Goal: Use online tool/utility: Utilize a website feature to perform a specific function

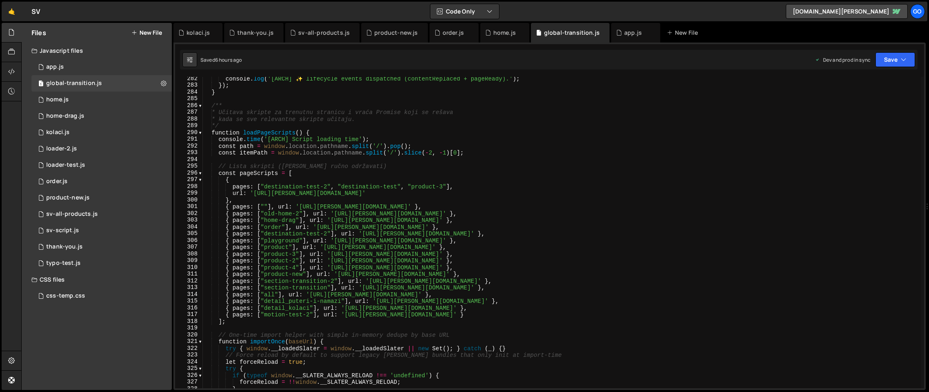
scroll to position [1899, 0]
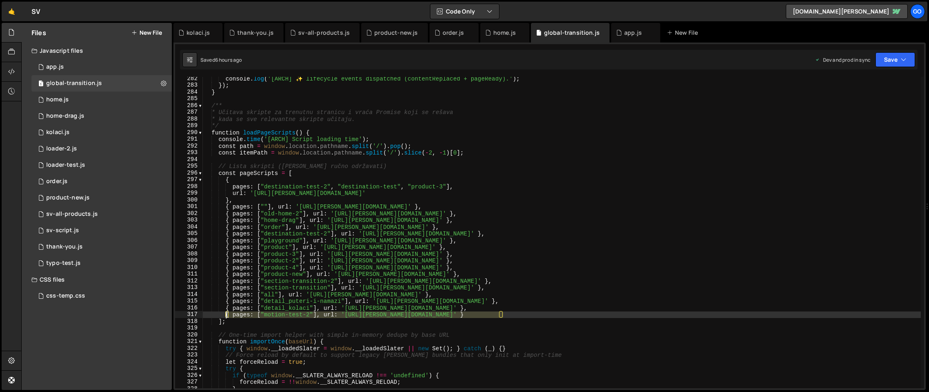
drag, startPoint x: 507, startPoint y: 315, endPoint x: 227, endPoint y: 313, distance: 280.3
click at [227, 313] on div "console . log ( '[ARCH] ✨ lifecycle events dispatched (contentReplaced + pageRe…" at bounding box center [562, 237] width 718 height 325
type textarea "{ pages: ["motion-test-2"], url: '[URL][PERSON_NAME][DOMAIN_NAME]' }"
click at [516, 311] on div "console . log ( '[ARCH] ✨ lifecycle events dispatched (contentReplaced + pageRe…" at bounding box center [562, 237] width 718 height 325
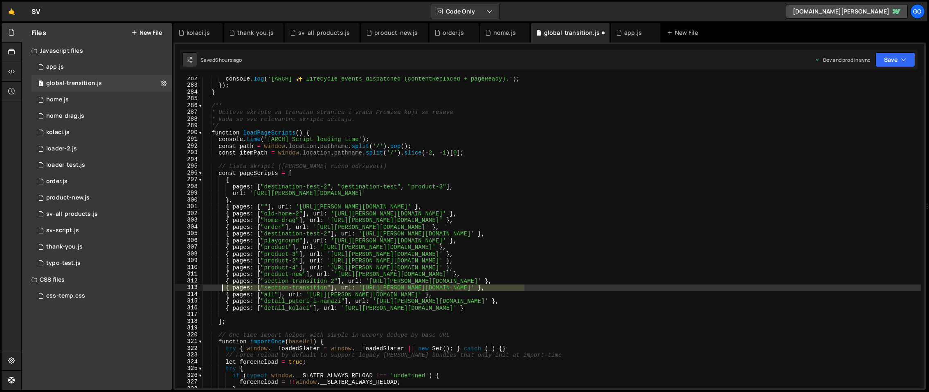
drag, startPoint x: 531, startPoint y: 288, endPoint x: 223, endPoint y: 290, distance: 308.2
click at [223, 290] on div "console . log ( '[ARCH] ✨ lifecycle events dispatched (contentReplaced + pageRe…" at bounding box center [562, 237] width 718 height 325
type textarea "{ pages: ["section-transition"], url: '[URL][PERSON_NAME][DOMAIN_NAME]' },"
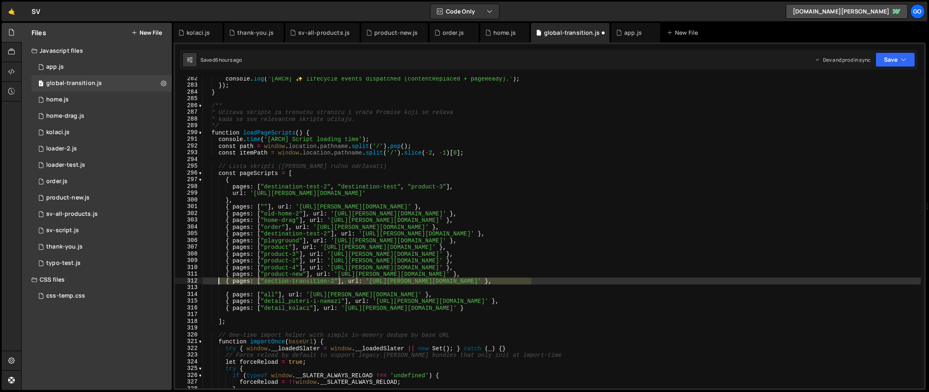
drag, startPoint x: 535, startPoint y: 282, endPoint x: 219, endPoint y: 281, distance: 315.9
click at [219, 281] on div "console . log ( '[ARCH] ✨ lifecycle events dispatched (contentReplaced + pageRe…" at bounding box center [562, 237] width 718 height 325
type textarea "{ pages: ["section-transition-2"], url: '[URL][PERSON_NAME][DOMAIN_NAME]' },"
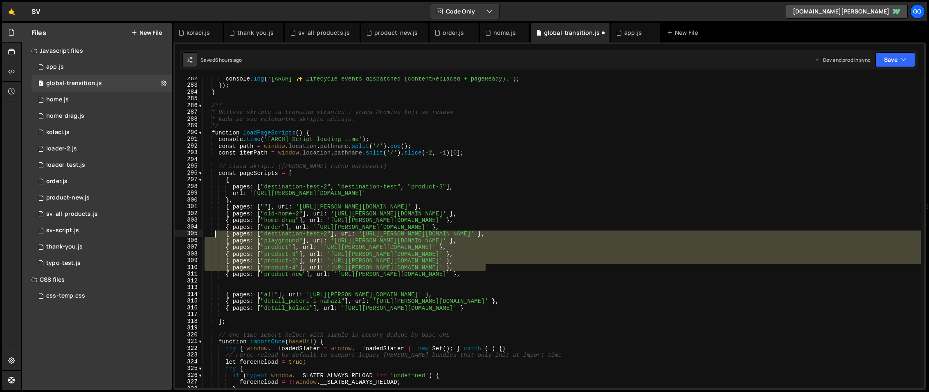
drag, startPoint x: 488, startPoint y: 265, endPoint x: 216, endPoint y: 235, distance: 274.2
click at [216, 235] on div "console . log ( '[ARCH] ✨ lifecycle events dispatched (contentReplaced + pageRe…" at bounding box center [562, 237] width 718 height 325
type textarea "{ pages: ["destination-test-2"], url: '[URL][PERSON_NAME][DOMAIN_NAME]' }, { pa…"
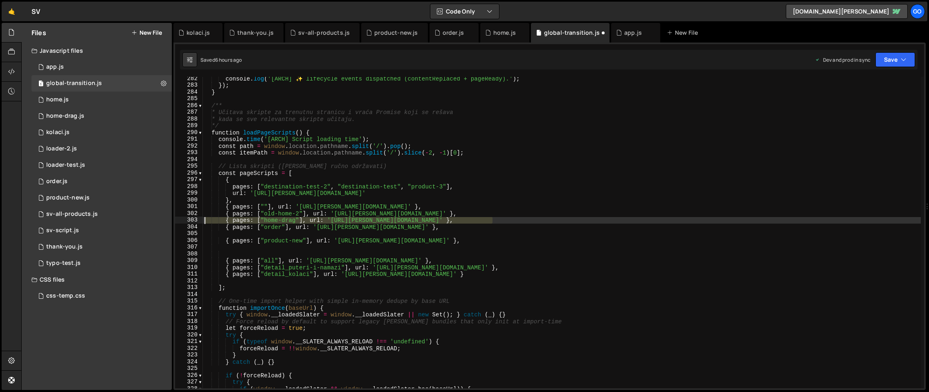
drag, startPoint x: 502, startPoint y: 220, endPoint x: 190, endPoint y: 219, distance: 311.8
click at [190, 219] on div "282 283 284 285 286 287 288 289 290 291 292 293 294 295 296 297 298 299 300 301…" at bounding box center [549, 233] width 749 height 312
type textarea "{ pages: ["home-drag"], url: '[URL][PERSON_NAME][DOMAIN_NAME]' },"
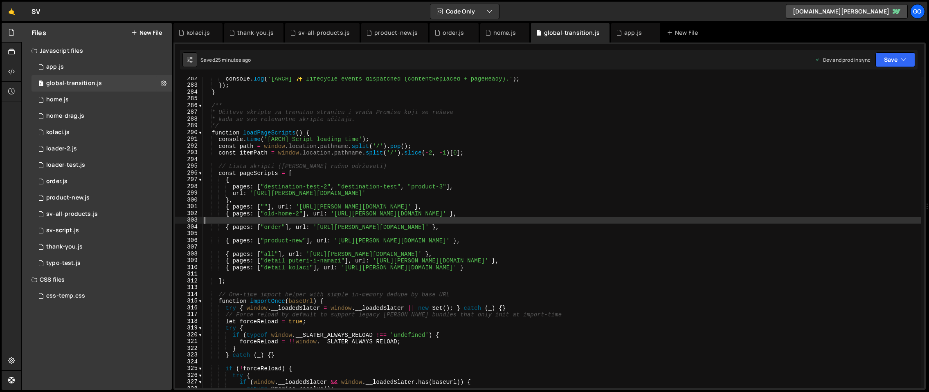
click at [357, 170] on div "console . log ( '[ARCH] ✨ lifecycle events dispatched (contentReplaced + pageRe…" at bounding box center [562, 237] width 718 height 325
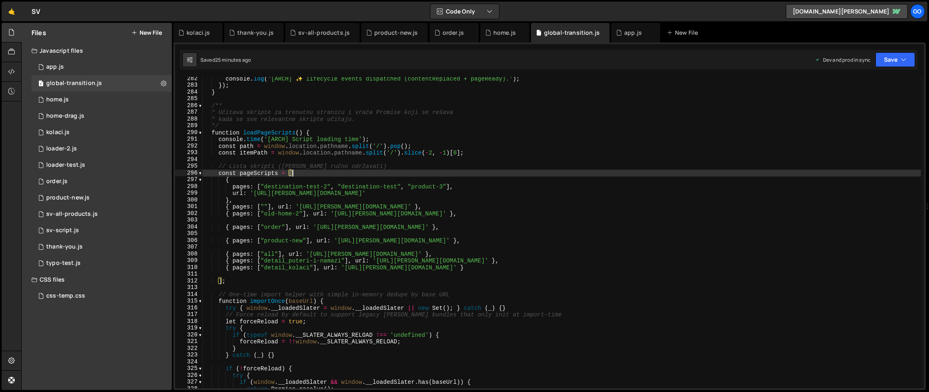
type textarea "})();"
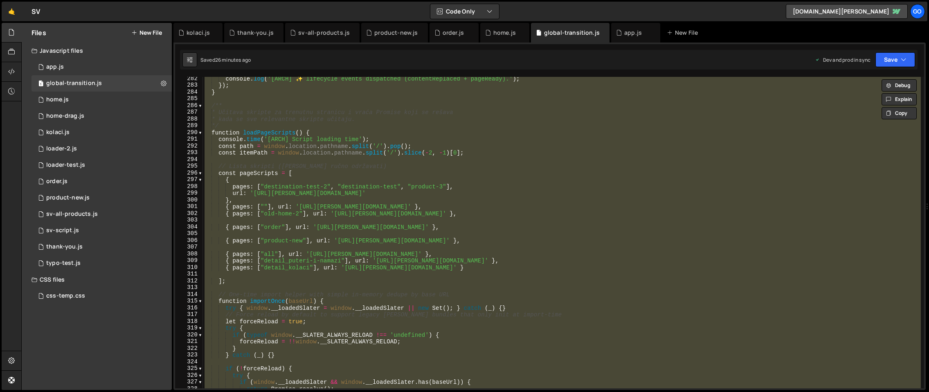
paste textarea
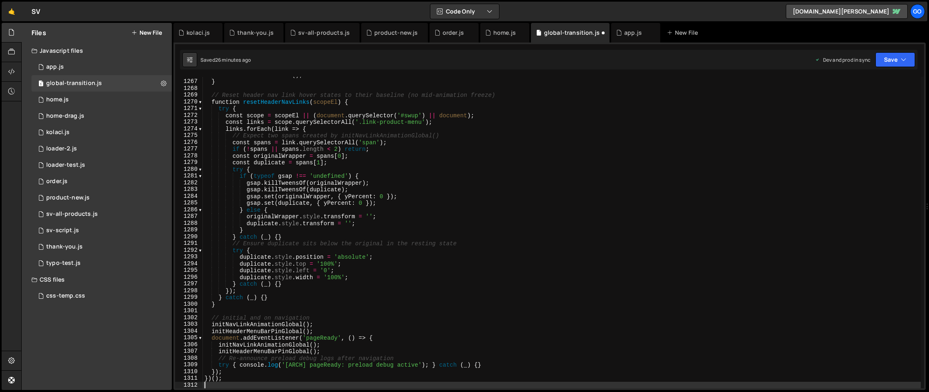
scroll to position [8547, 0]
type textarea "initHeaderMenuBarPinGlobal();"
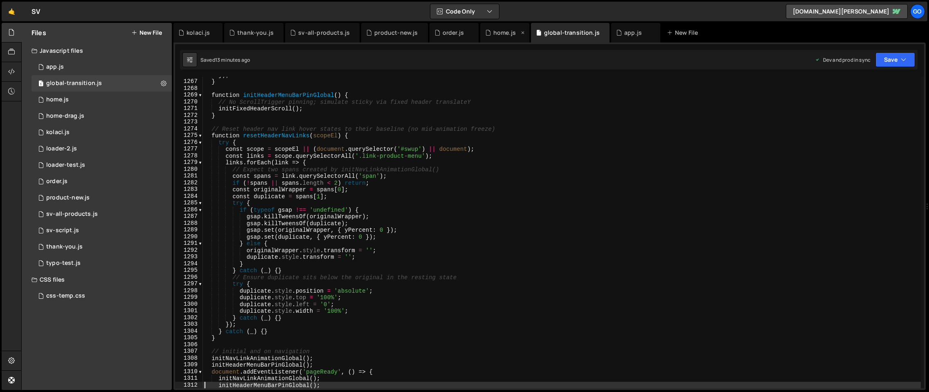
click at [496, 35] on div "home.js" at bounding box center [505, 33] width 23 height 8
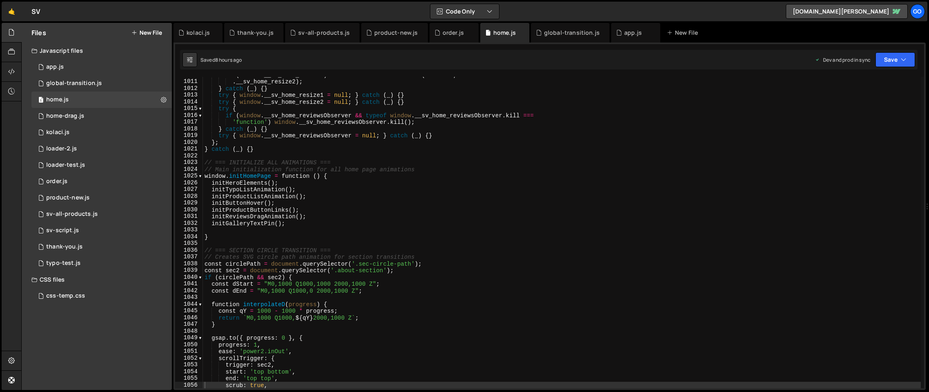
click at [445, 179] on div "if ( window . __sv_home_resize2 ) window . removeEventListener ( 'resize' , win…" at bounding box center [562, 234] width 718 height 325
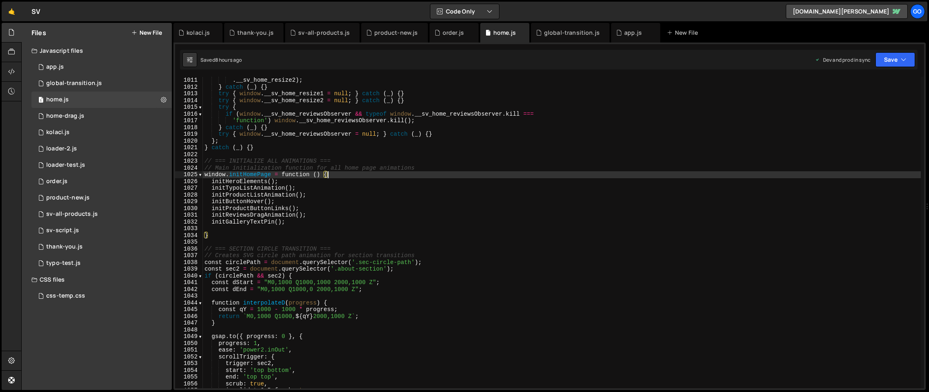
type textarea "}"
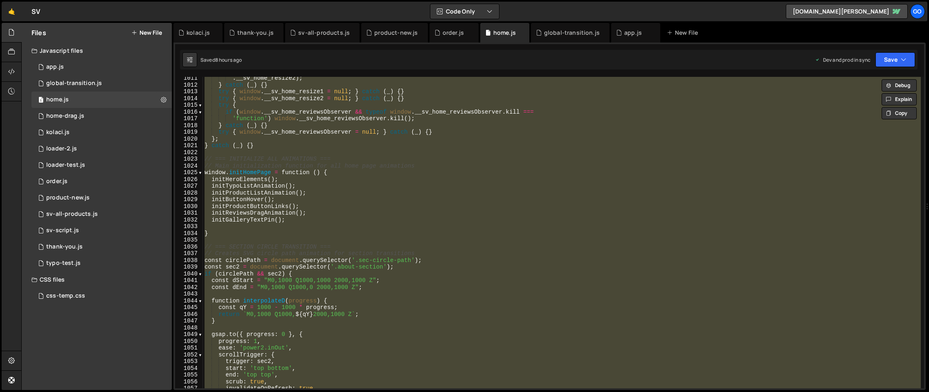
paste textarea
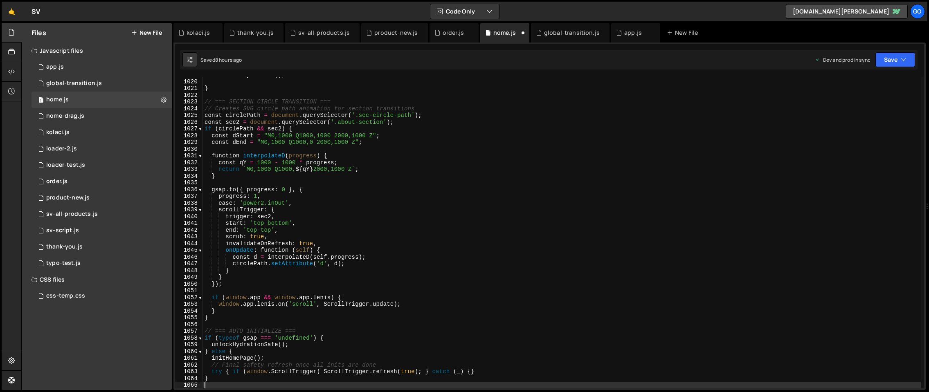
scroll to position [6879, 0]
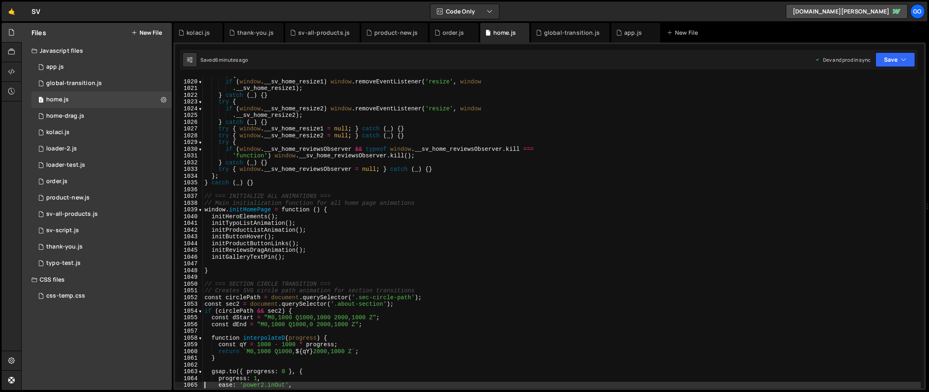
click at [404, 165] on div "try { if ( window . __sv_home_resize1 ) window . removeEventListener ( 'resize'…" at bounding box center [562, 234] width 718 height 325
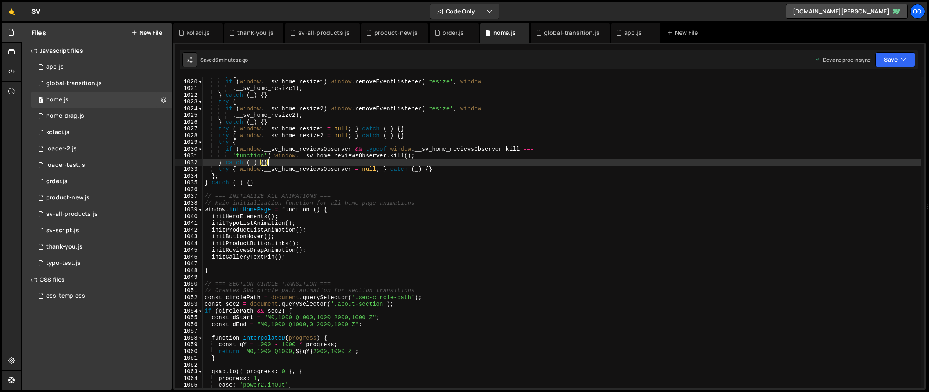
type textarea "}"
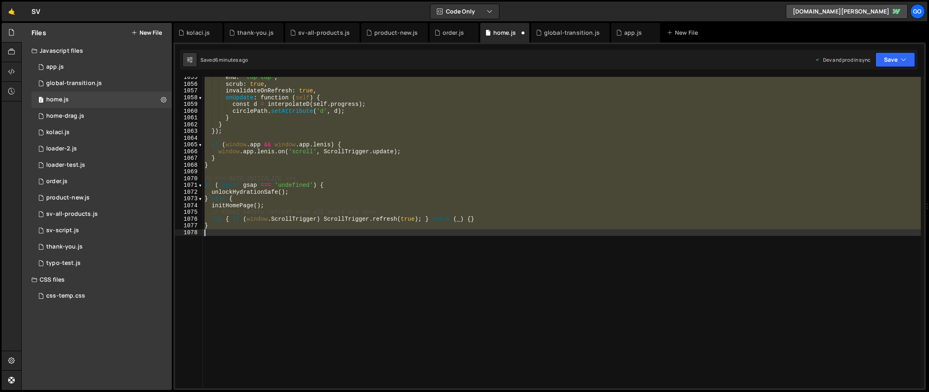
scroll to position [7120, 0]
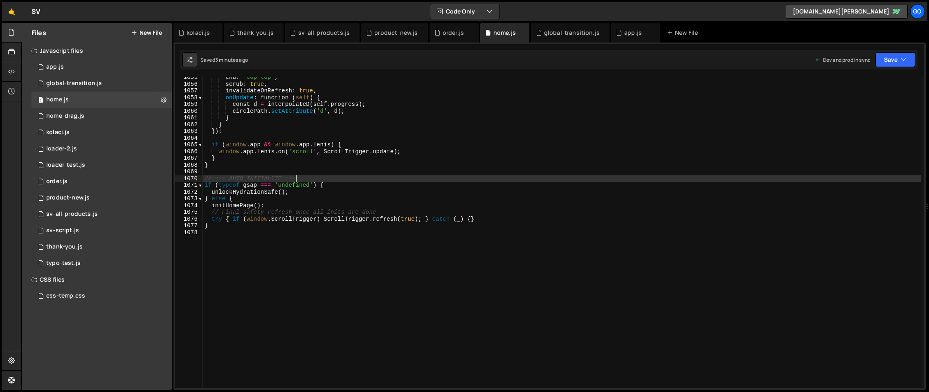
click at [384, 176] on div "end : 'top top' , scrub : true , invalidateOnRefresh : true , onUpdate : functi…" at bounding box center [562, 236] width 718 height 325
type textarea "}"
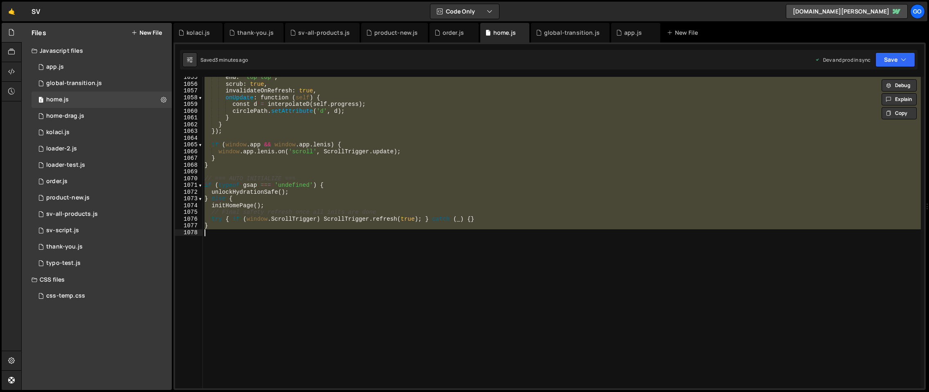
paste textarea
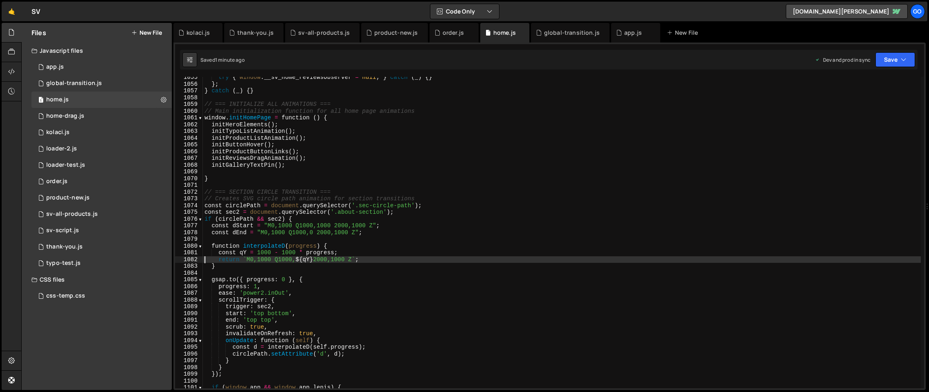
click at [275, 142] on div "try { window . __sv_home_reviewsObserver = null ; } catch ( _ ) { } } ; } catch…" at bounding box center [562, 236] width 718 height 325
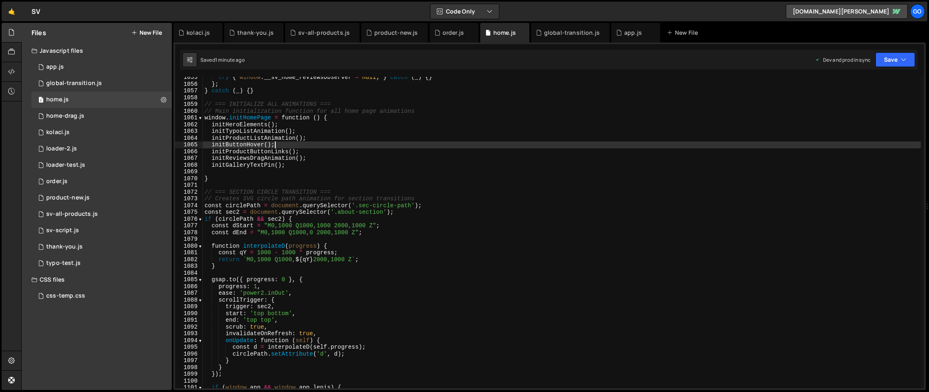
type textarea "}"
